Goal: Task Accomplishment & Management: Complete application form

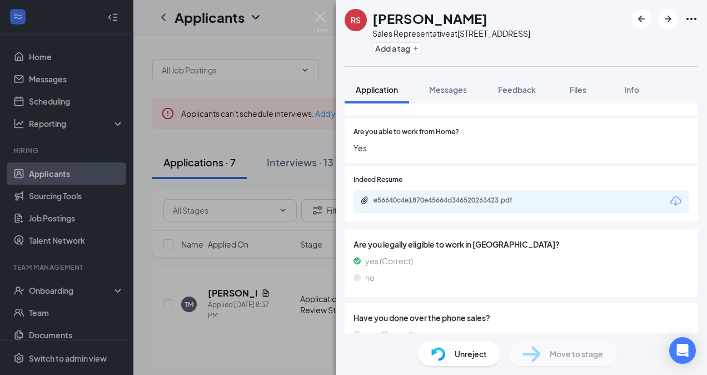
scroll to position [360, 0]
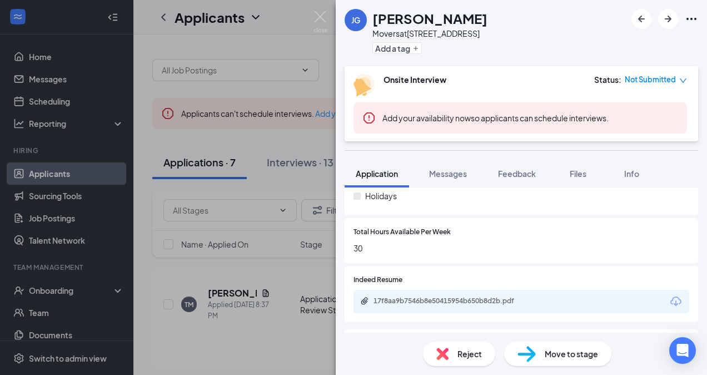
scroll to position [556, 0]
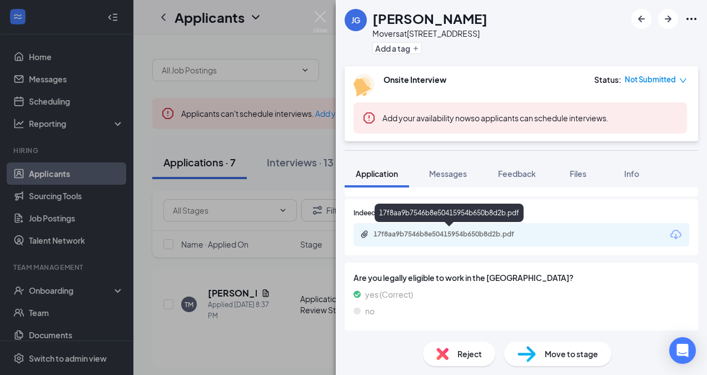
click at [442, 230] on div "17f8aa9b7546b8e50415954b650b8d2b.pdf" at bounding box center [452, 234] width 156 height 9
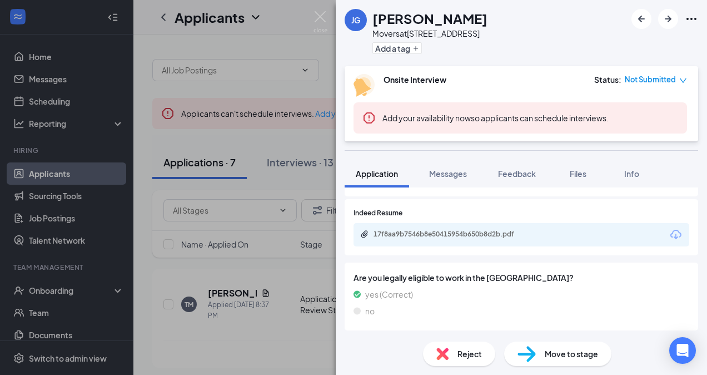
scroll to position [552, 0]
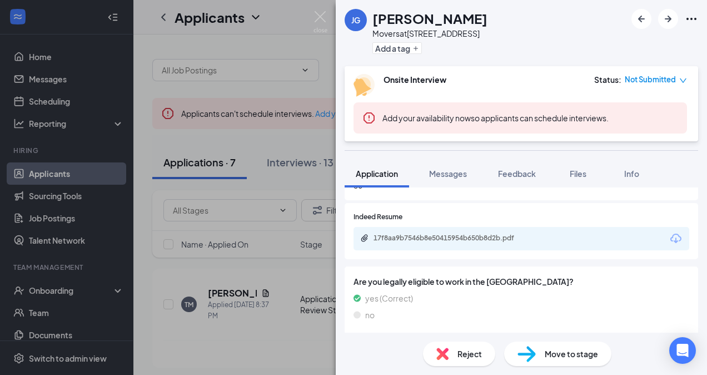
click at [444, 346] on div "Reject" at bounding box center [459, 353] width 72 height 24
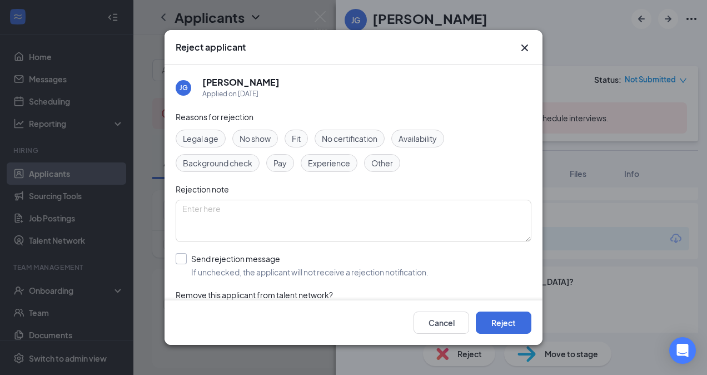
click at [180, 261] on input "Send rejection message If unchecked, the applicant will not receive a rejection…" at bounding box center [302, 265] width 253 height 24
checkbox input "true"
click at [508, 324] on button "Reject" at bounding box center [504, 322] width 56 height 22
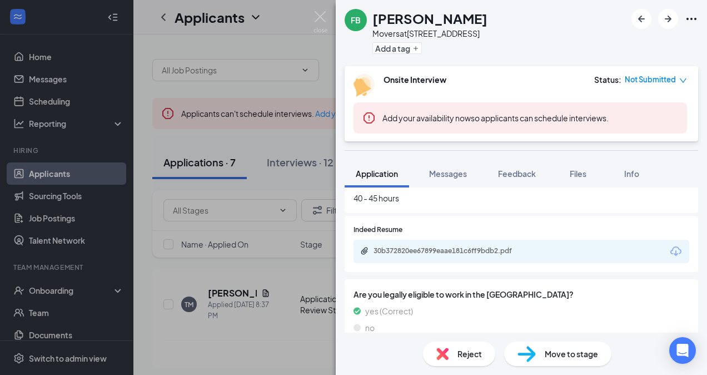
scroll to position [556, 0]
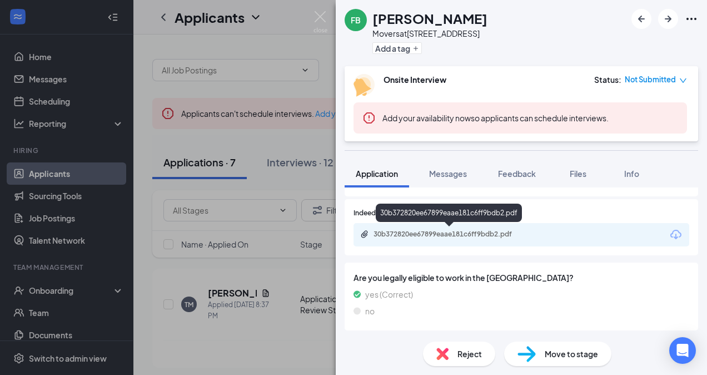
click at [419, 231] on div "30b372820ee67899eaae181c6ff9bdb2.pdf" at bounding box center [452, 234] width 156 height 9
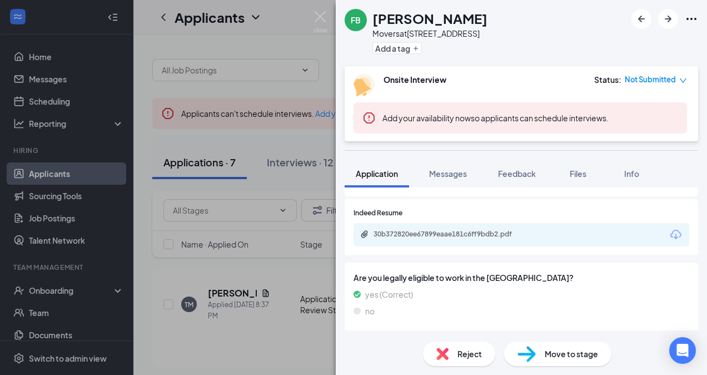
scroll to position [552, 0]
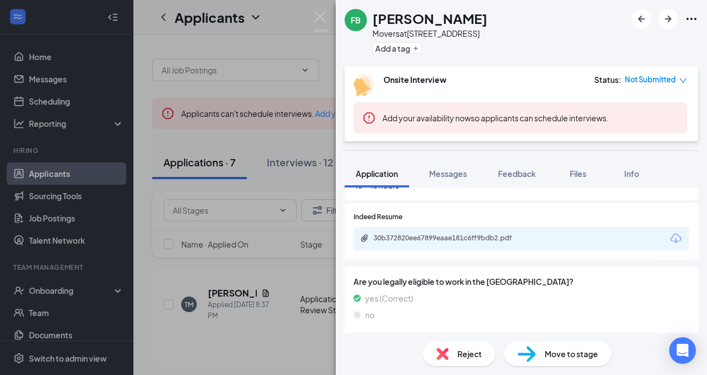
click at [453, 354] on div "Reject" at bounding box center [459, 353] width 72 height 24
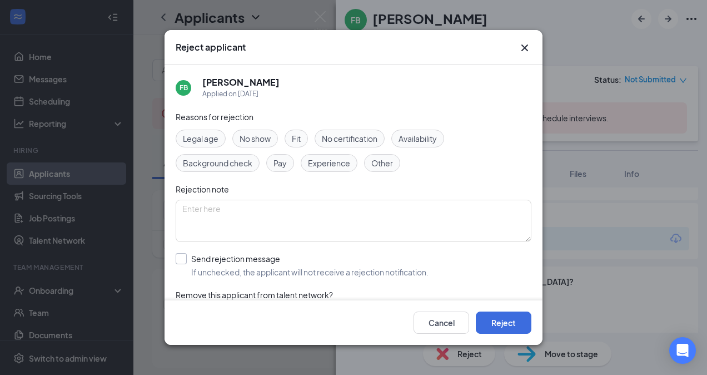
click at [181, 263] on input "Send rejection message If unchecked, the applicant will not receive a rejection…" at bounding box center [302, 265] width 253 height 24
checkbox input "true"
click at [509, 325] on button "Reject" at bounding box center [504, 322] width 56 height 22
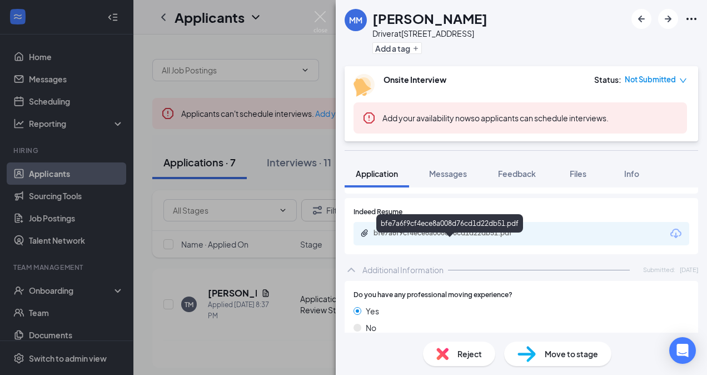
scroll to position [187, 0]
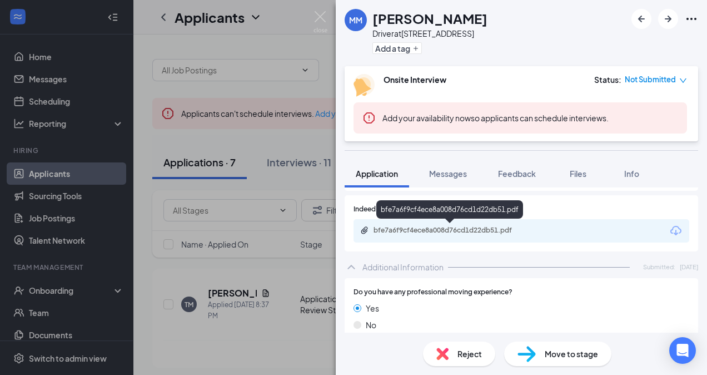
click at [411, 230] on div "bfe7a6f9cf4ece8a008d76cd1d22db51.pdf" at bounding box center [452, 230] width 156 height 9
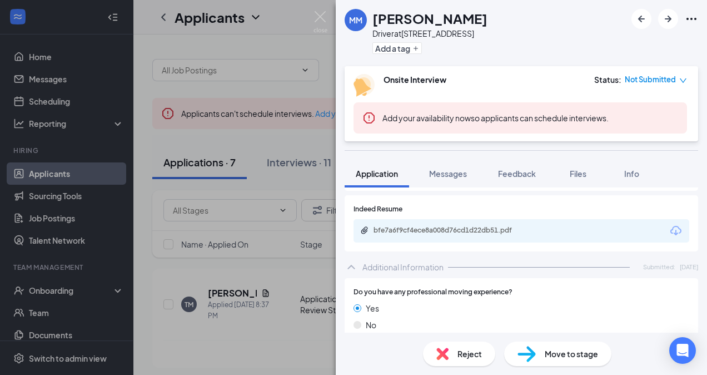
click at [459, 352] on span "Reject" at bounding box center [470, 354] width 24 height 12
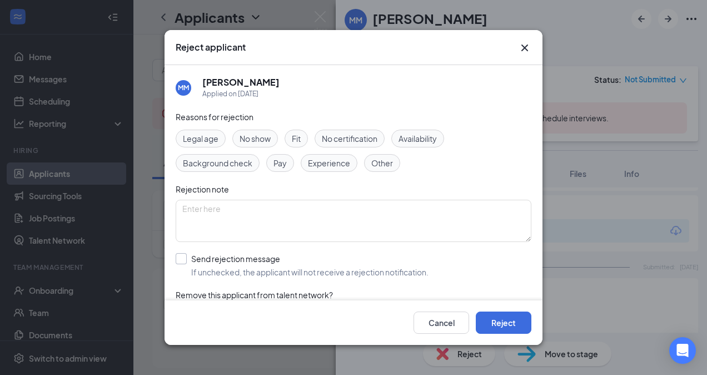
click at [183, 259] on input "Send rejection message If unchecked, the applicant will not receive a rejection…" at bounding box center [302, 265] width 253 height 24
checkbox input "true"
click at [489, 318] on button "Reject" at bounding box center [504, 322] width 56 height 22
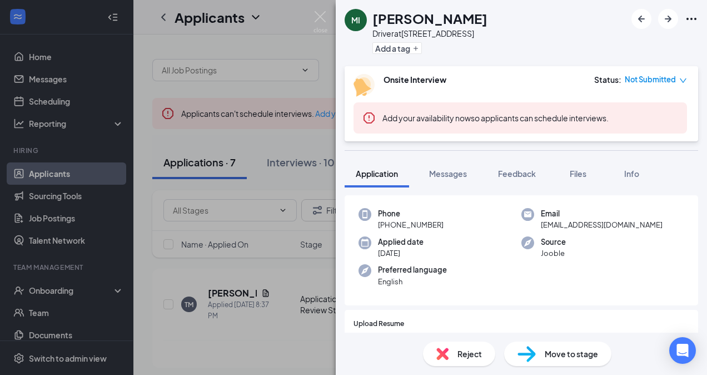
scroll to position [126, 0]
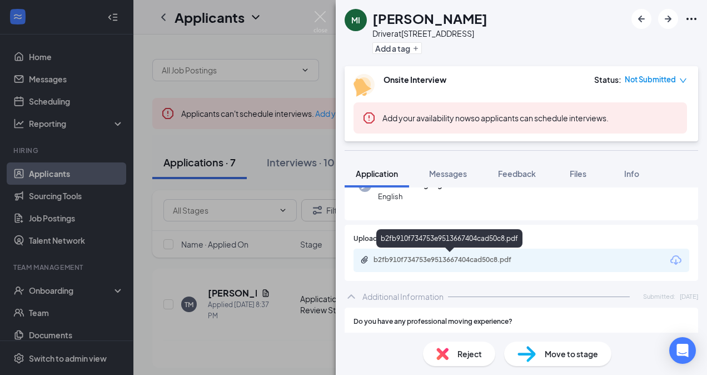
click at [412, 258] on div "b2fb910f734753e9513667404cad50c8.pdf" at bounding box center [452, 259] width 156 height 9
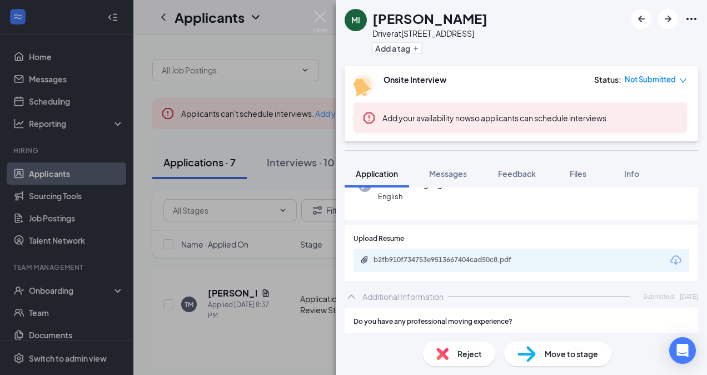
click at [443, 351] on img at bounding box center [442, 354] width 12 height 12
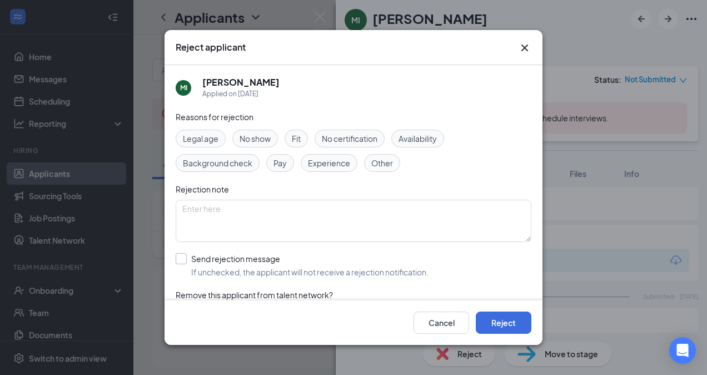
click at [181, 259] on input "Send rejection message If unchecked, the applicant will not receive a rejection…" at bounding box center [302, 265] width 253 height 24
checkbox input "true"
click at [502, 321] on button "Reject" at bounding box center [504, 322] width 56 height 22
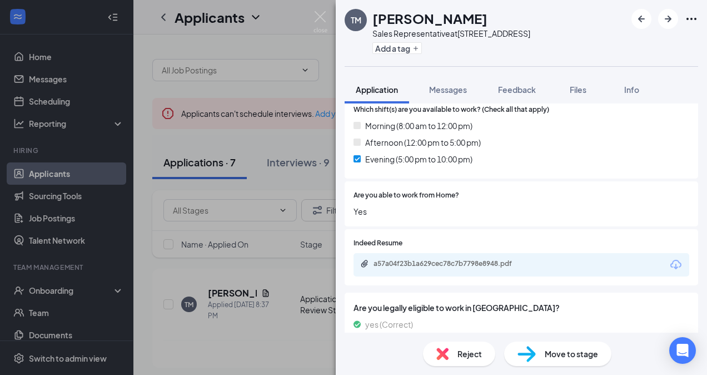
scroll to position [360, 0]
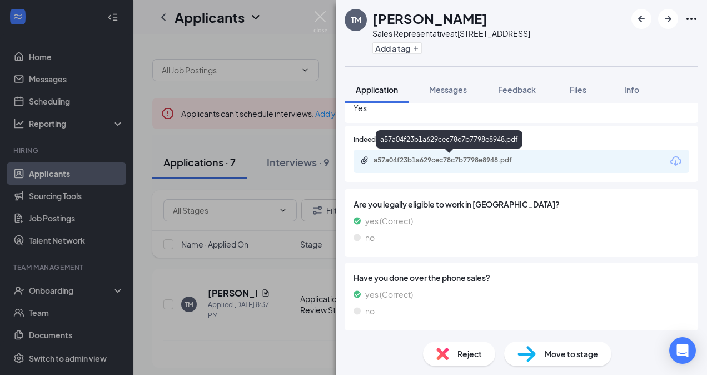
click at [409, 160] on div "a57a04f23b1a629cec78c7b7798e8948.pdf" at bounding box center [452, 160] width 156 height 9
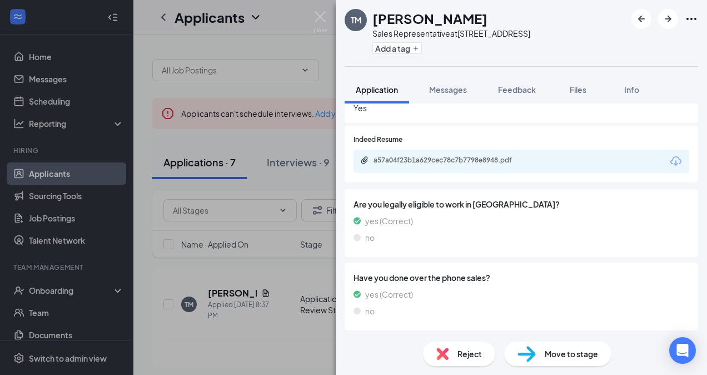
scroll to position [356, 0]
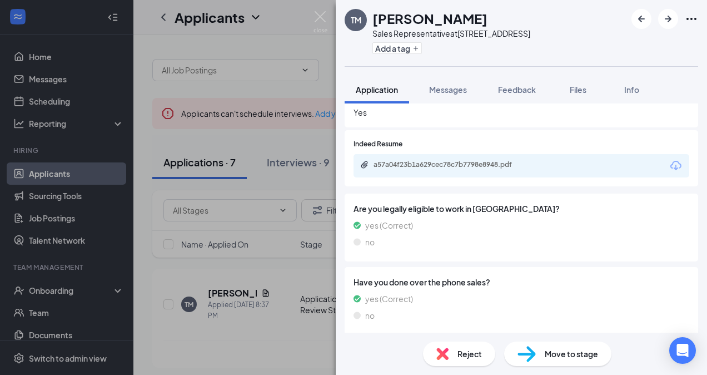
click at [462, 356] on span "Reject" at bounding box center [470, 354] width 24 height 12
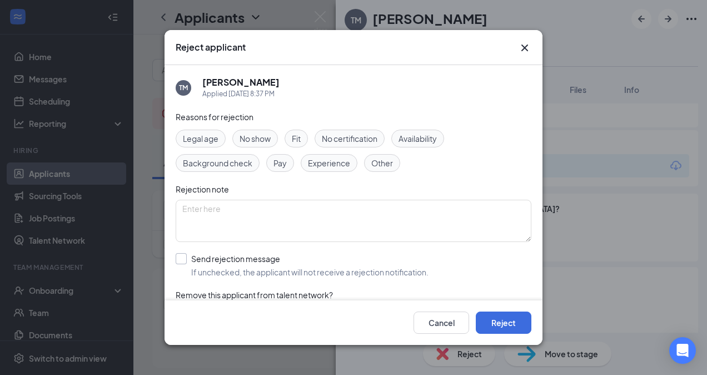
drag, startPoint x: 182, startPoint y: 258, endPoint x: 286, endPoint y: 261, distance: 104.0
click at [185, 258] on input "Send rejection message If unchecked, the applicant will not receive a rejection…" at bounding box center [302, 265] width 253 height 24
checkbox input "true"
click at [498, 320] on button "Reject" at bounding box center [504, 322] width 56 height 22
